Goal: Find specific page/section: Find specific page/section

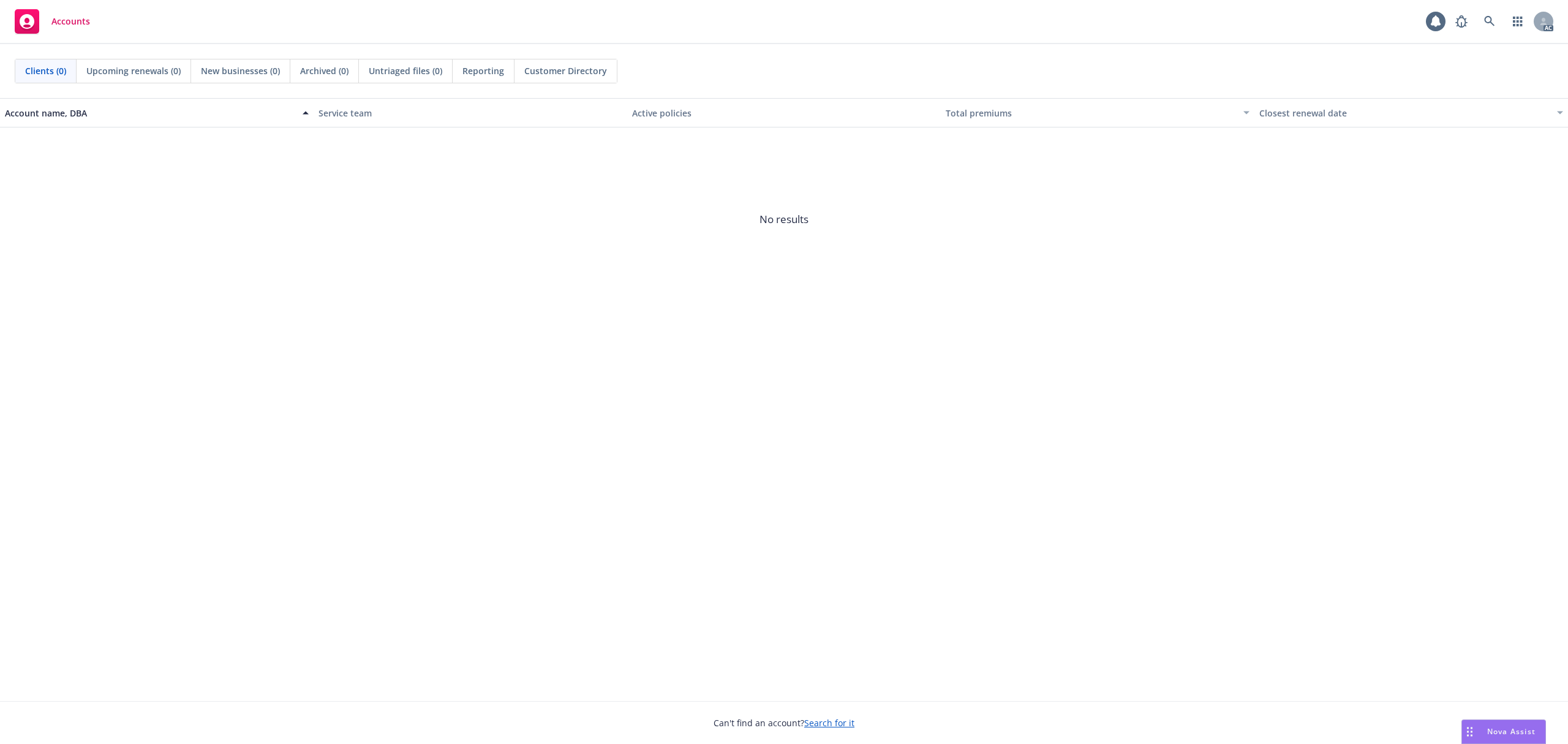
click at [1482, 22] on link at bounding box center [1489, 21] width 24 height 24
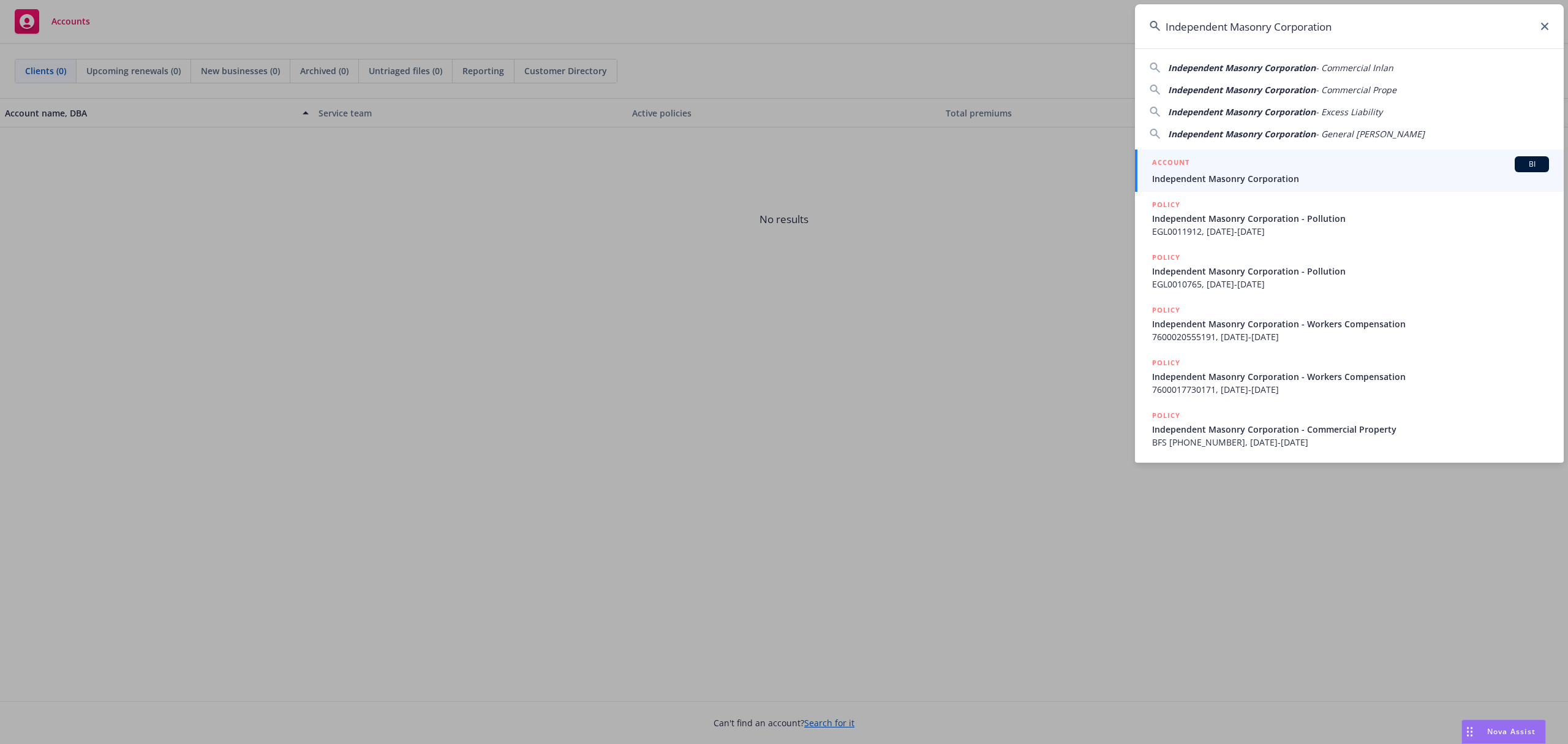
type input "Independent Masonry Corporation"
click at [1254, 174] on span "Independent Masonry Corporation" at bounding box center [1350, 178] width 397 height 13
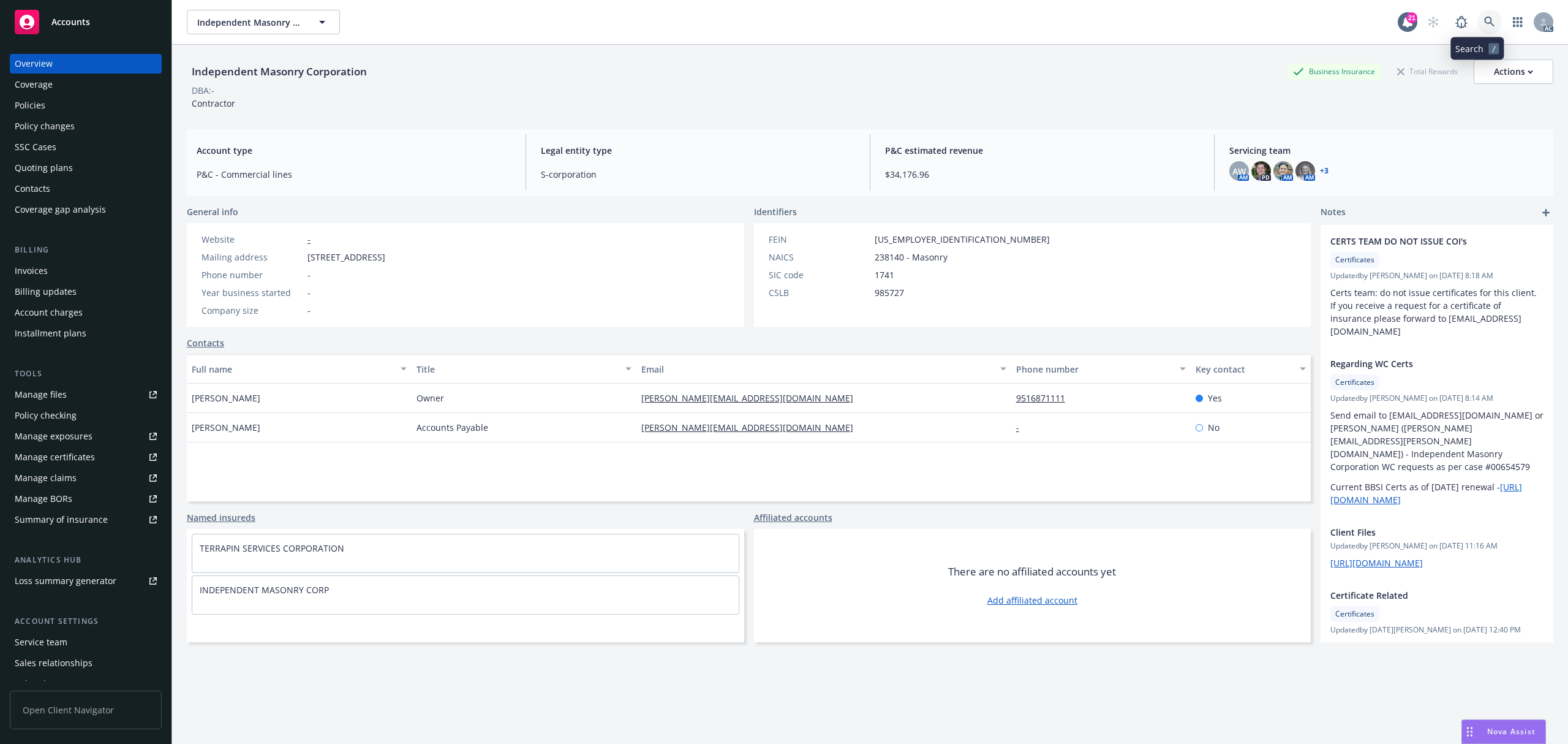
click at [1484, 21] on icon at bounding box center [1489, 22] width 11 height 11
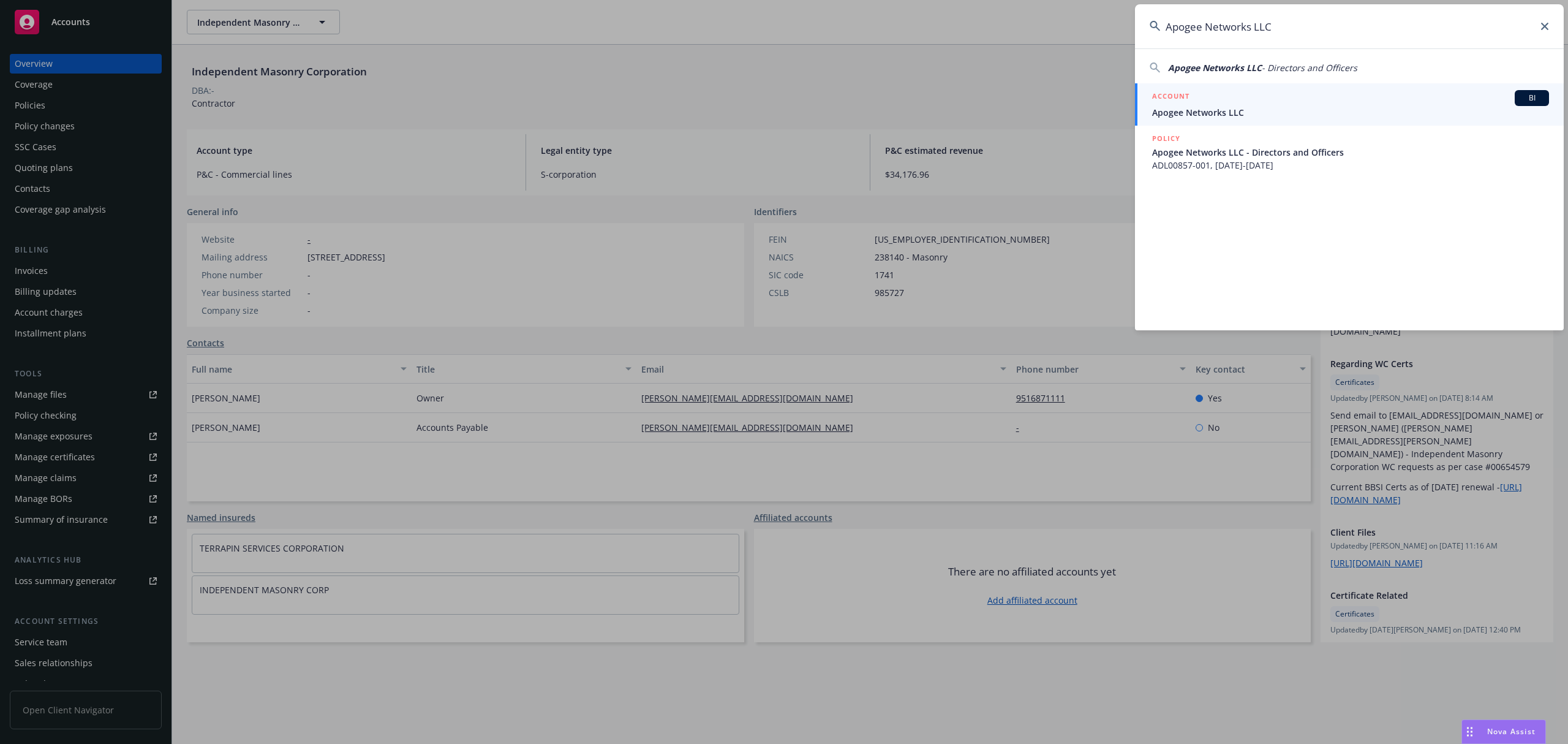
type input "Apogee Networks LLC"
click at [1232, 106] on span "Apogee Networks LLC" at bounding box center [1350, 112] width 397 height 13
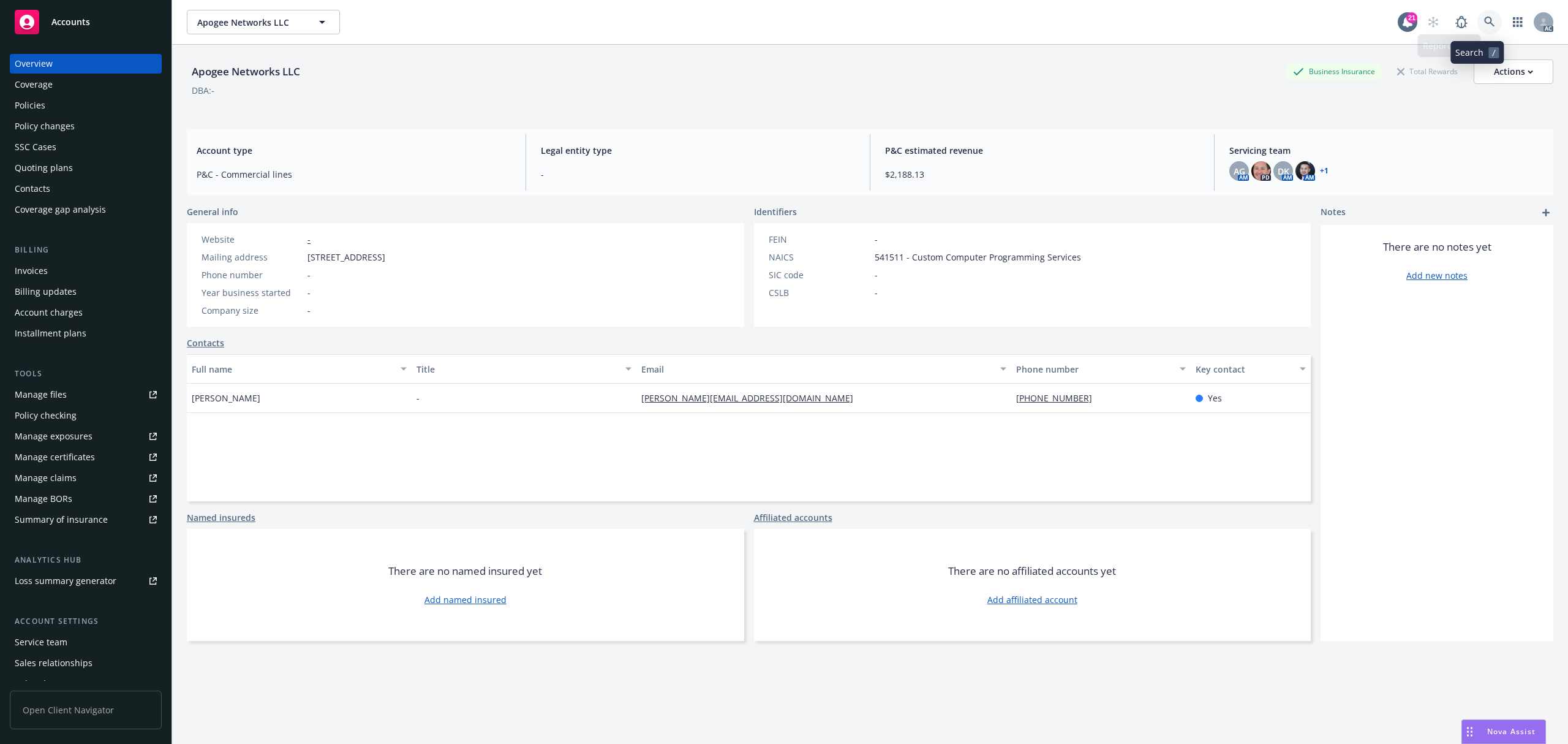
click at [1477, 23] on link at bounding box center [1489, 22] width 24 height 24
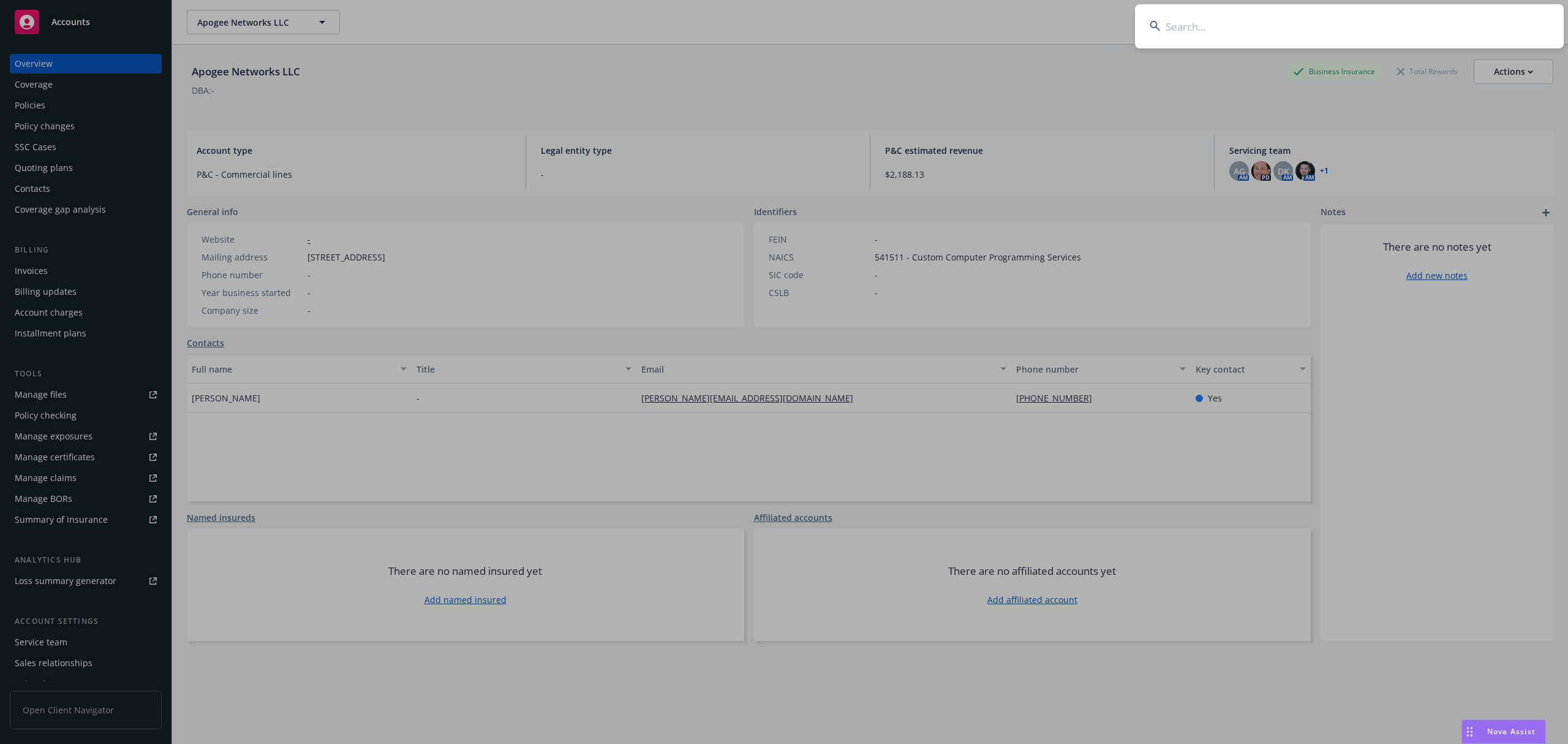
type input "Broadway Venture"
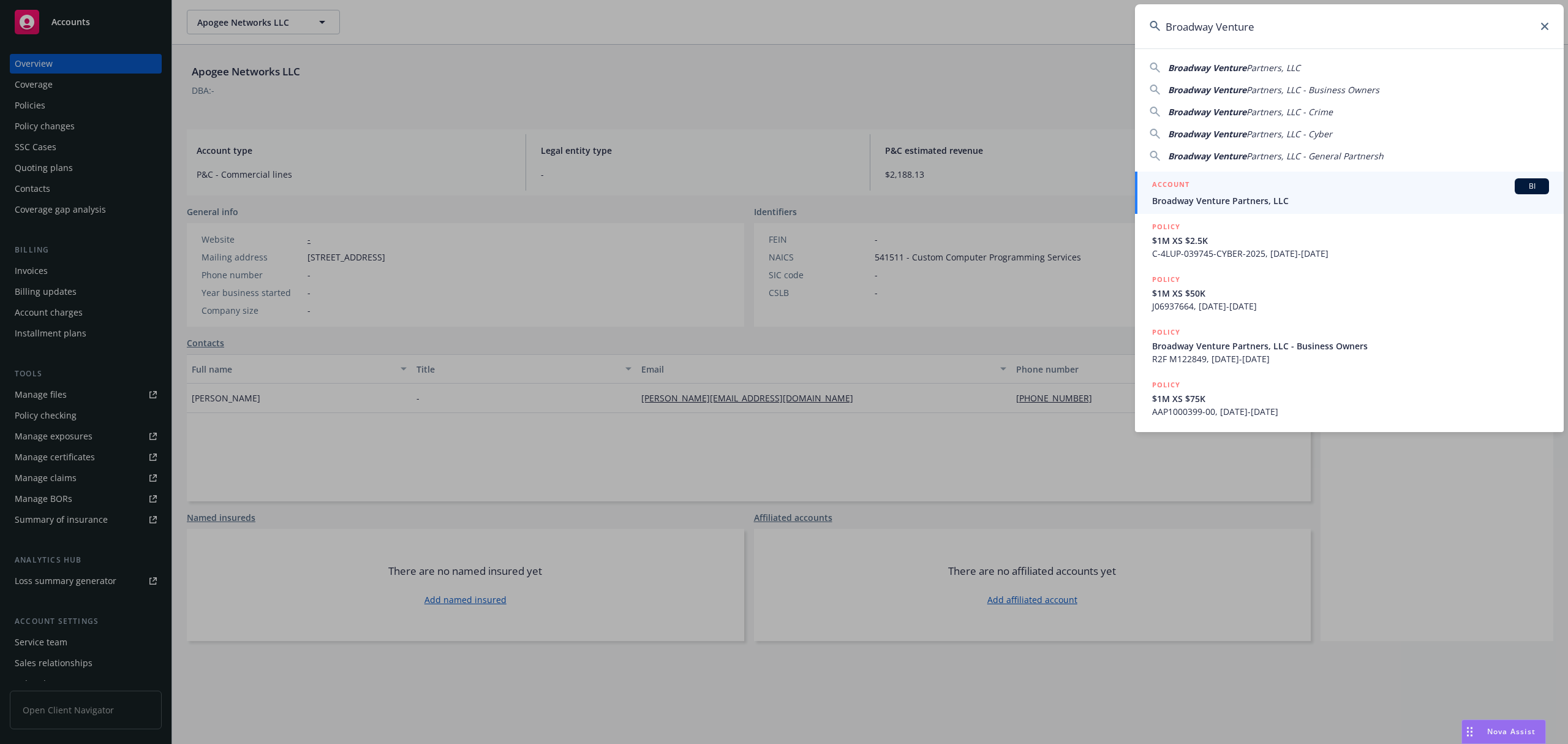
click at [1296, 187] on div "ACCOUNT BI" at bounding box center [1350, 186] width 397 height 16
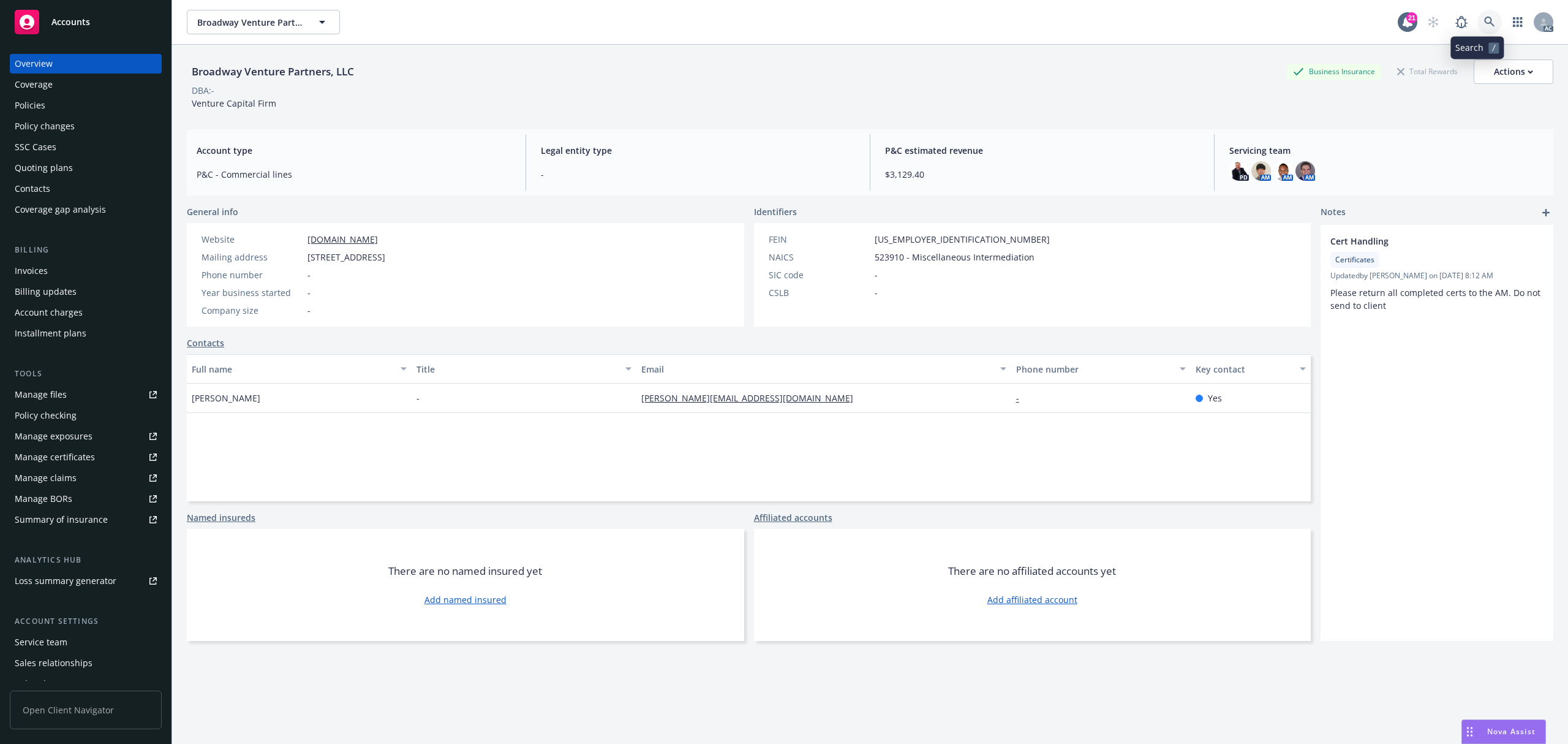
click at [1484, 18] on icon at bounding box center [1489, 22] width 11 height 11
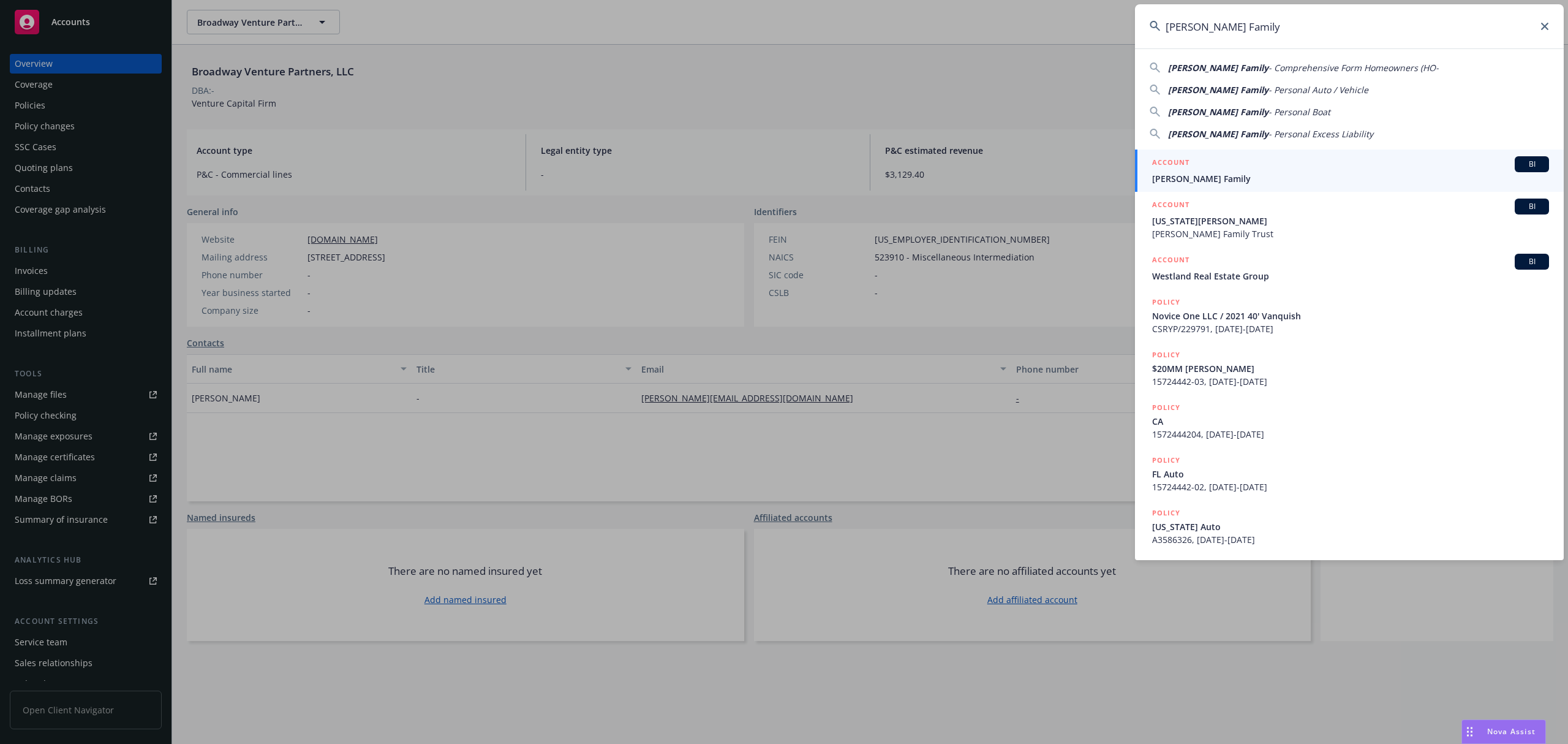
type input "[PERSON_NAME] Family"
click at [1266, 165] on div "ACCOUNT BI" at bounding box center [1350, 164] width 397 height 16
